Goal: Use online tool/utility: Utilize a website feature to perform a specific function

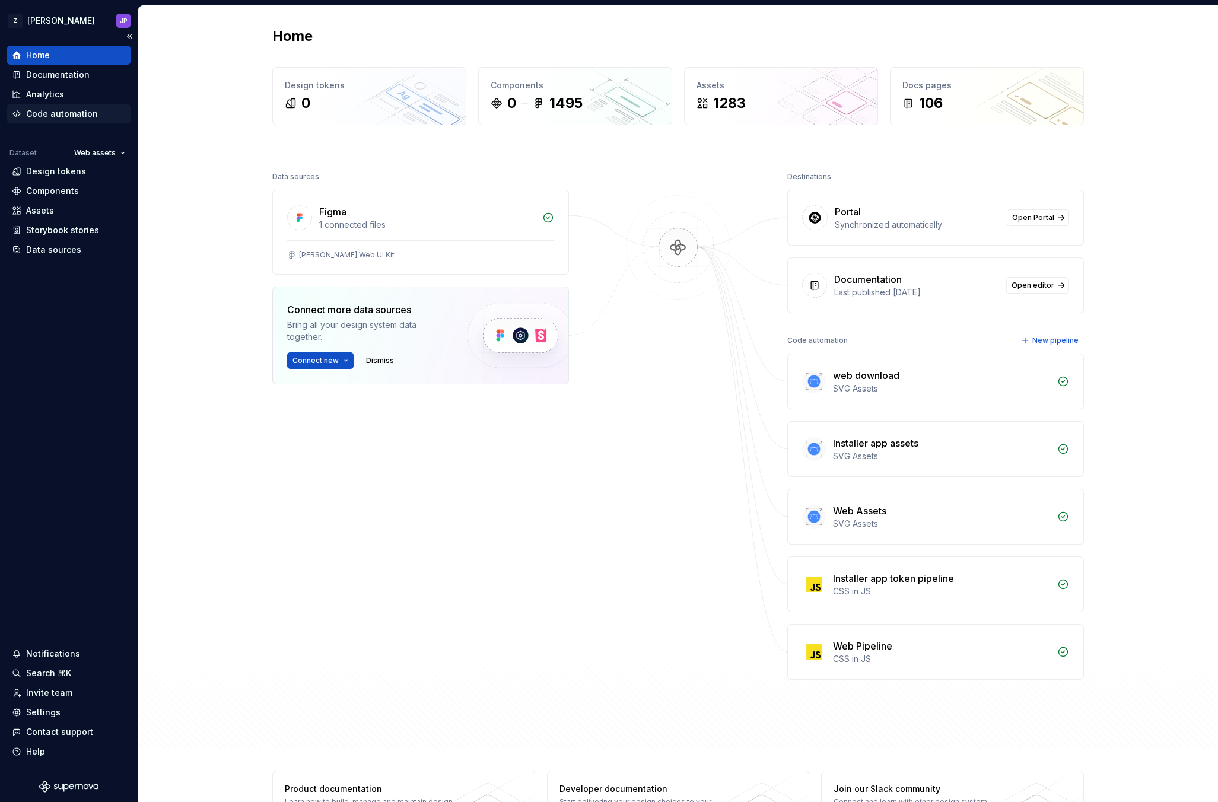
click at [72, 112] on div "Code automation" at bounding box center [62, 114] width 72 height 12
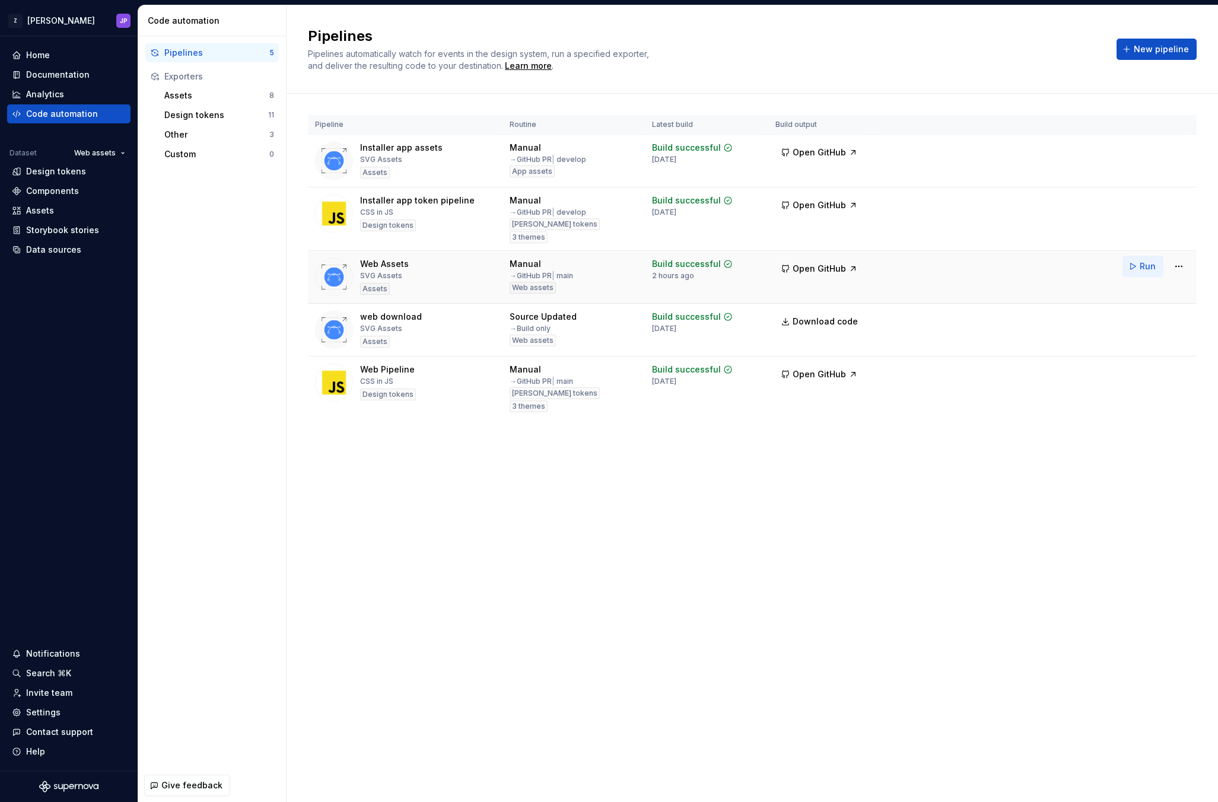
click at [1136, 271] on button "Run" at bounding box center [1142, 266] width 41 height 21
click at [74, 214] on div "Assets" at bounding box center [69, 211] width 114 height 12
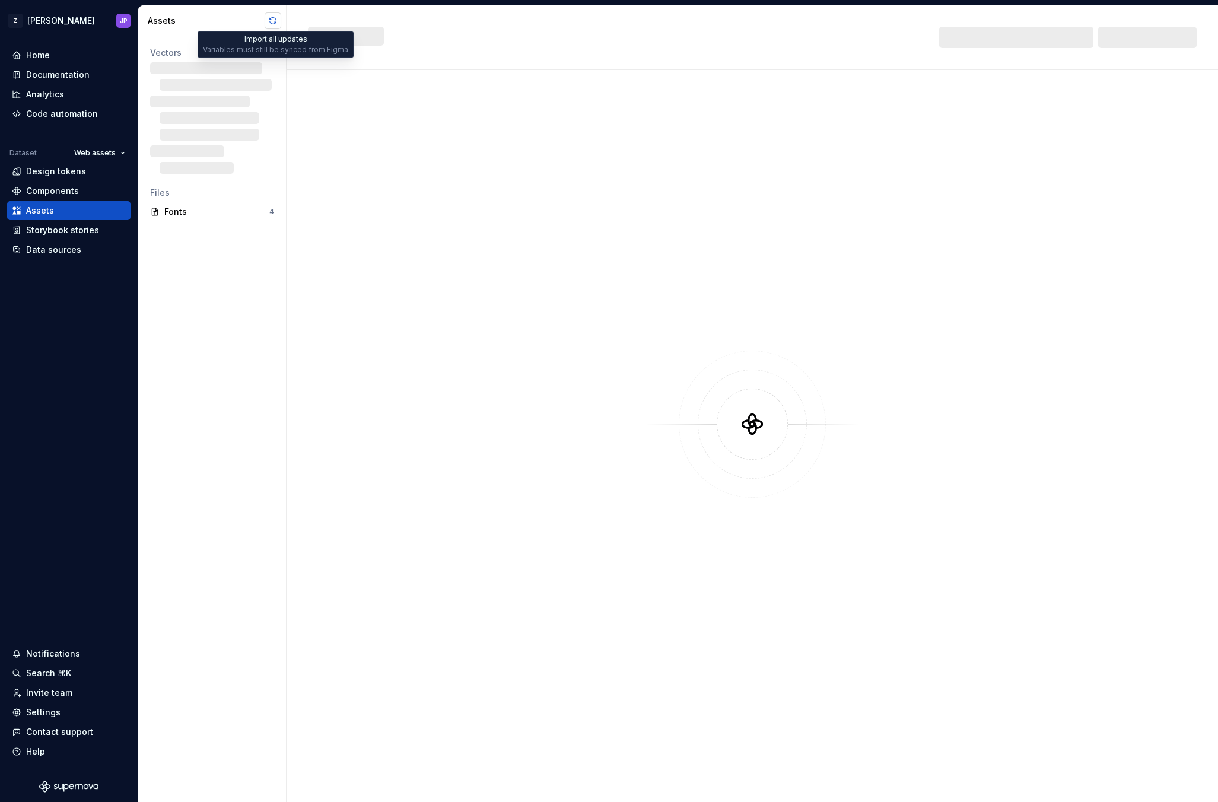
click at [277, 17] on button "button" at bounding box center [273, 20] width 17 height 17
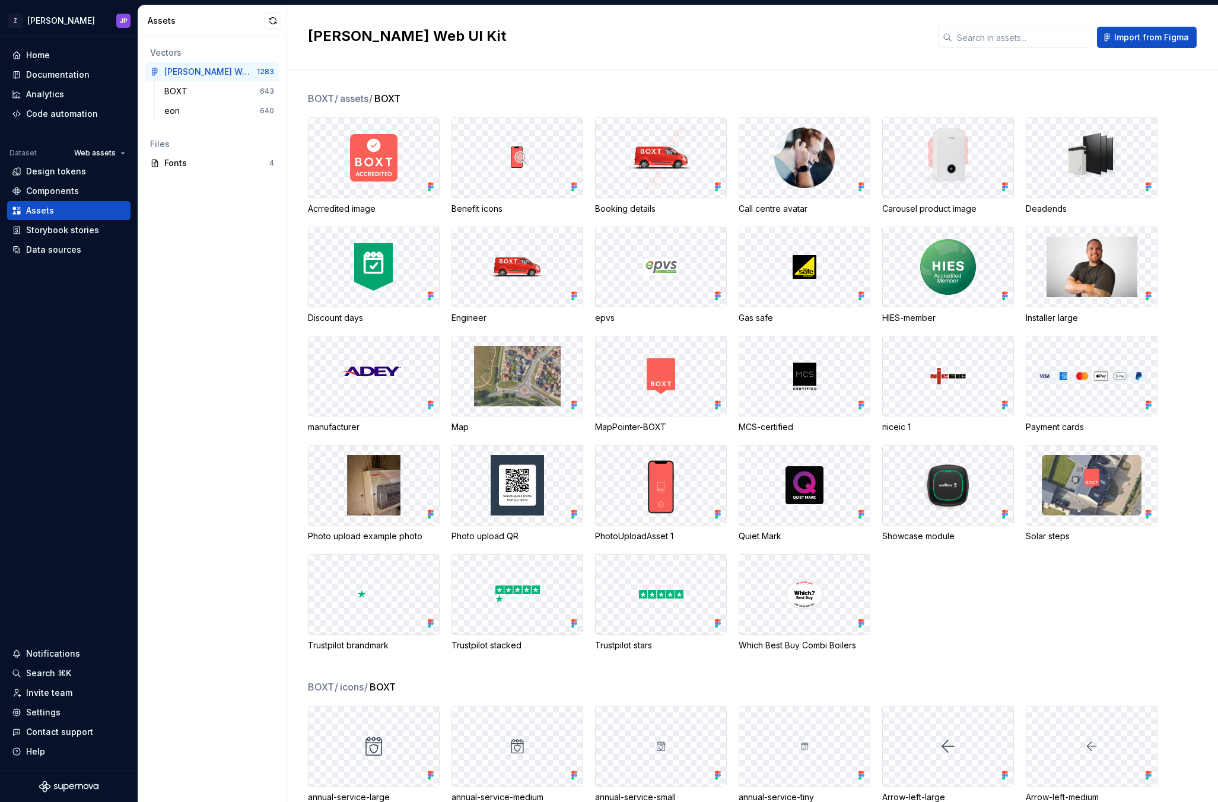
click at [576, 41] on h2 "[PERSON_NAME] Web UI Kit" at bounding box center [616, 36] width 616 height 19
click at [560, 50] on div "[PERSON_NAME] Web UI Kit Import from [GEOGRAPHIC_DATA]" at bounding box center [751, 37] width 931 height 65
click at [566, 50] on div "[PERSON_NAME] Web UI Kit Import from [GEOGRAPHIC_DATA]" at bounding box center [751, 37] width 931 height 65
click at [1028, 36] on input "text" at bounding box center [1022, 37] width 140 height 21
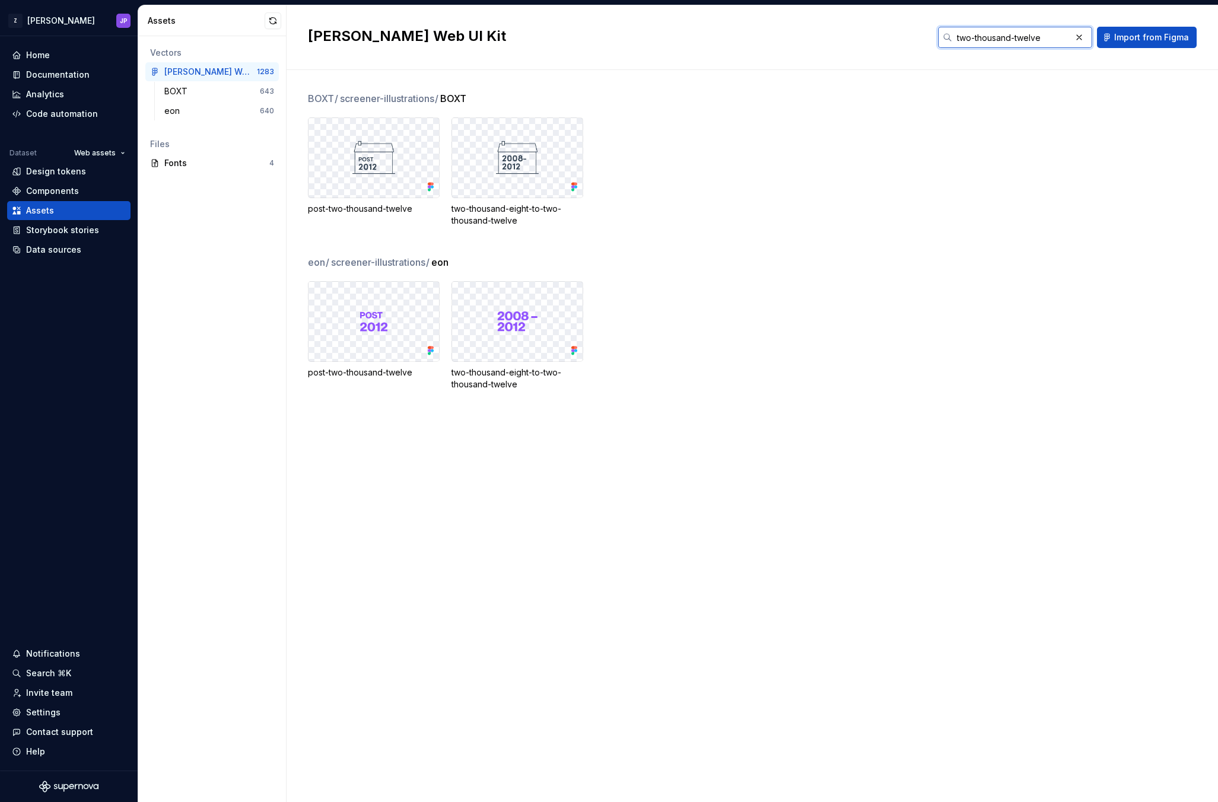
type input "two-thousand-twelve"
